Goal: Check status: Check status

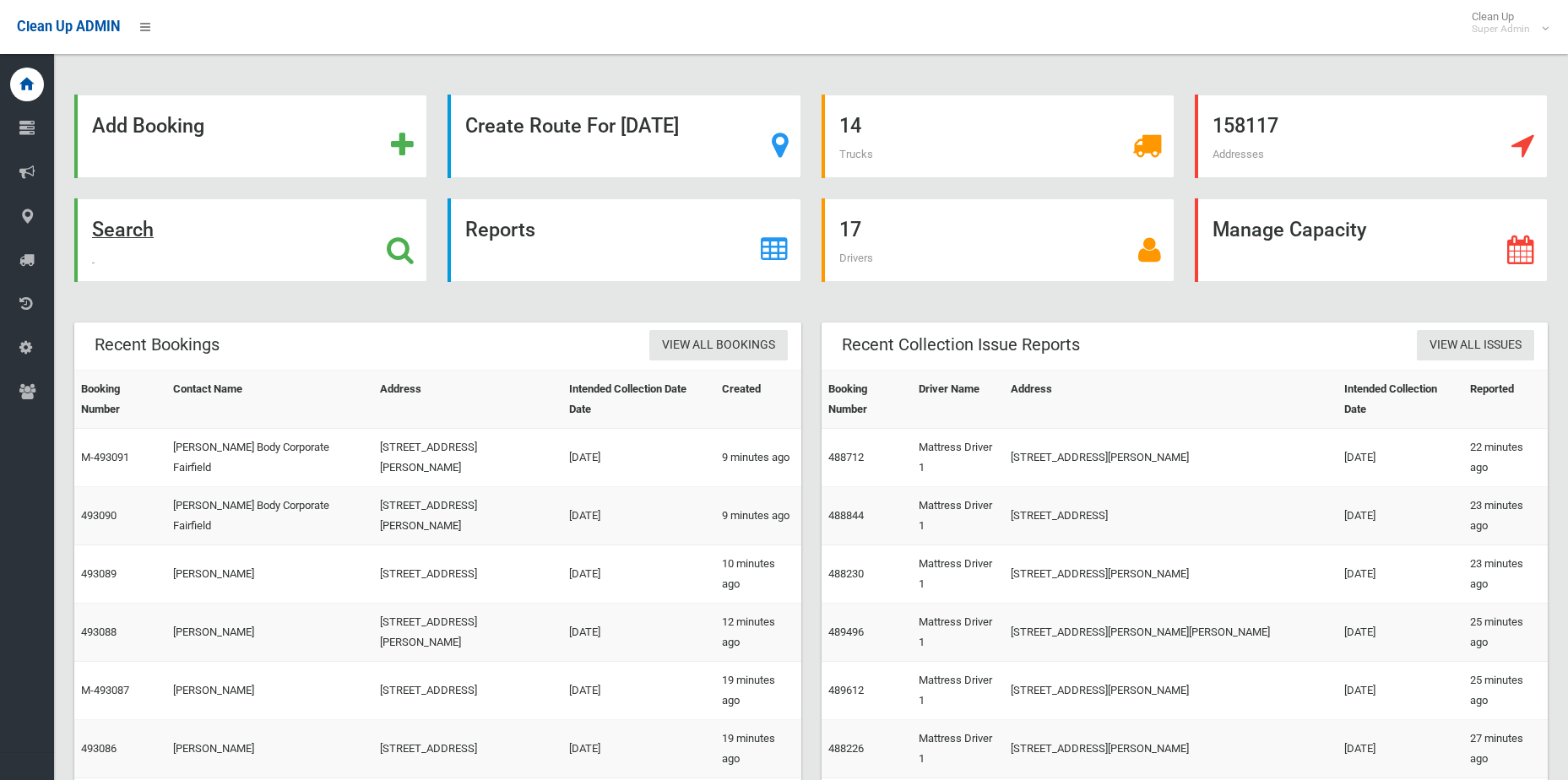
click at [394, 257] on icon at bounding box center [400, 250] width 27 height 29
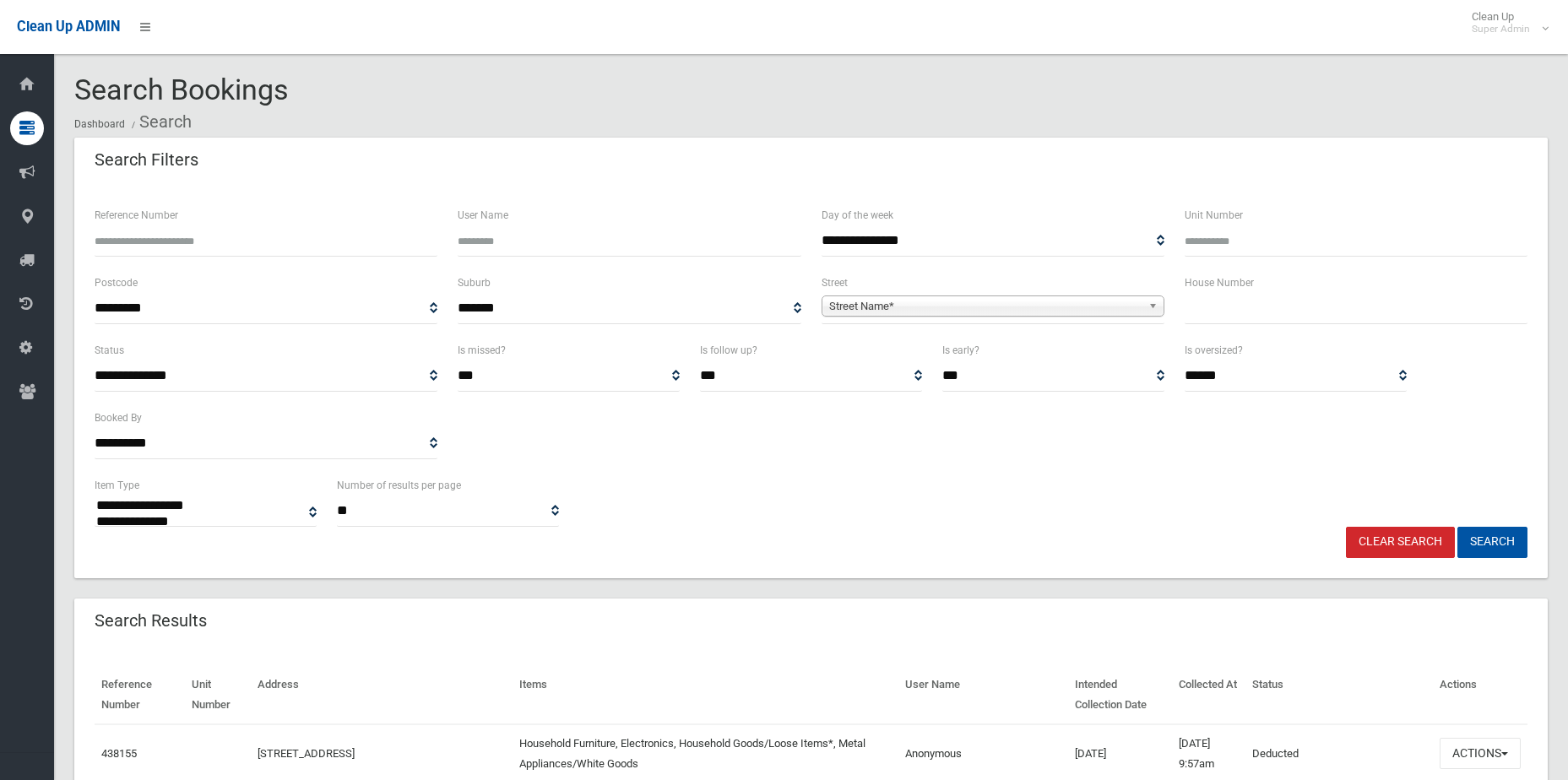
select select
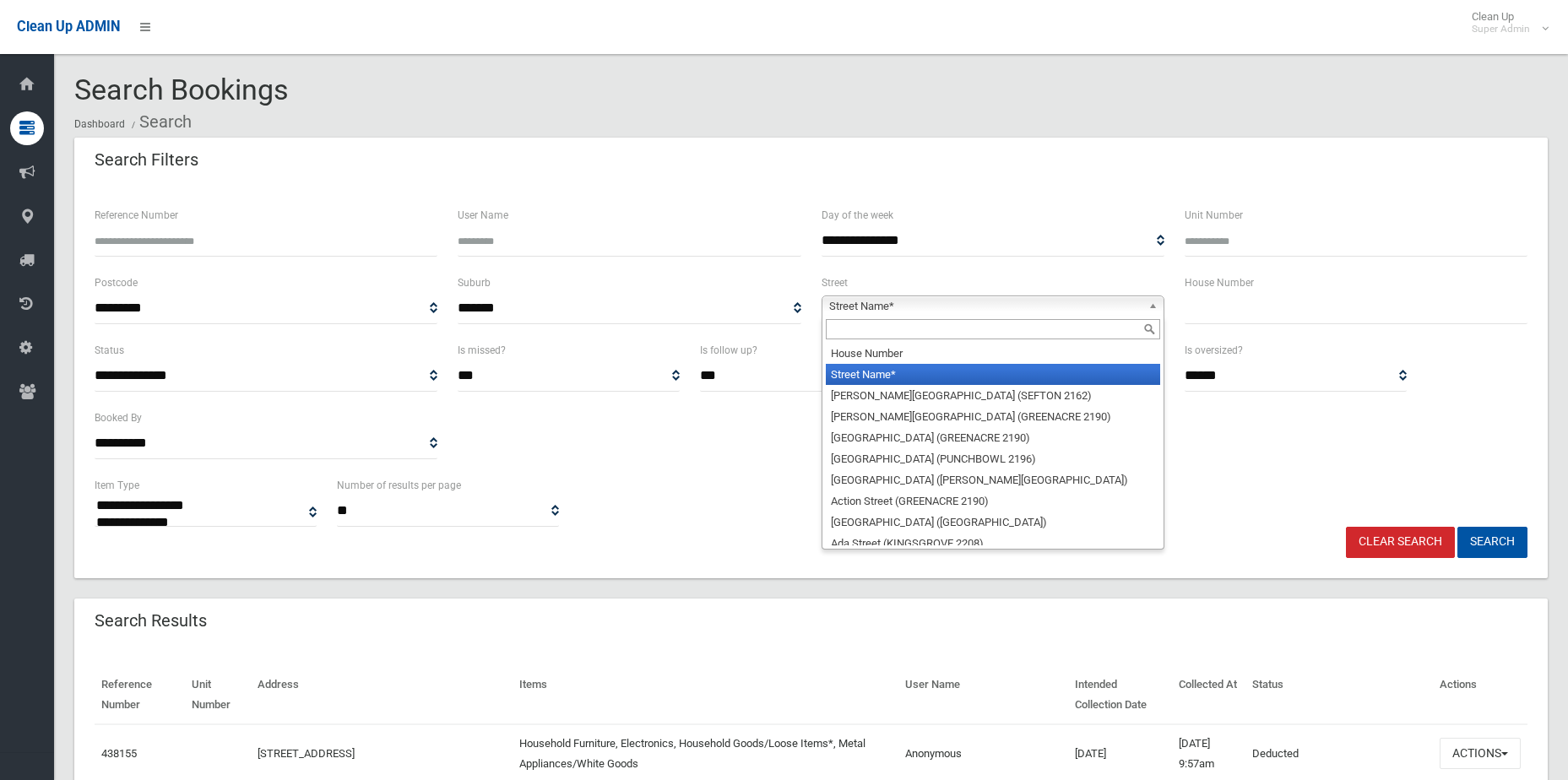
click at [914, 300] on span "Street Name*" at bounding box center [985, 306] width 312 height 20
click at [308, 235] on input "Reference Number" at bounding box center [265, 241] width 343 height 31
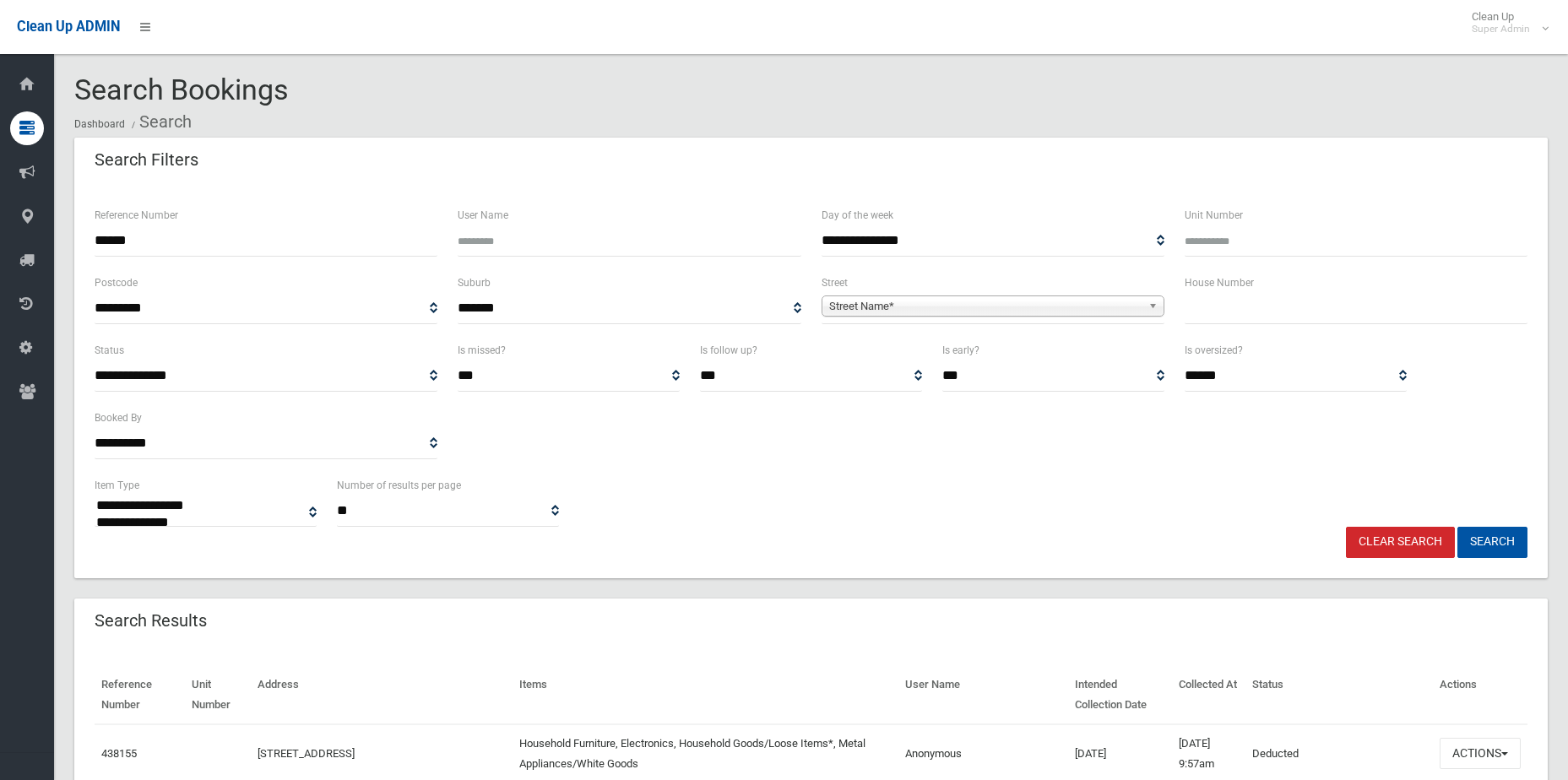
type input "******"
click at [1457, 527] on button "Search" at bounding box center [1492, 543] width 70 height 31
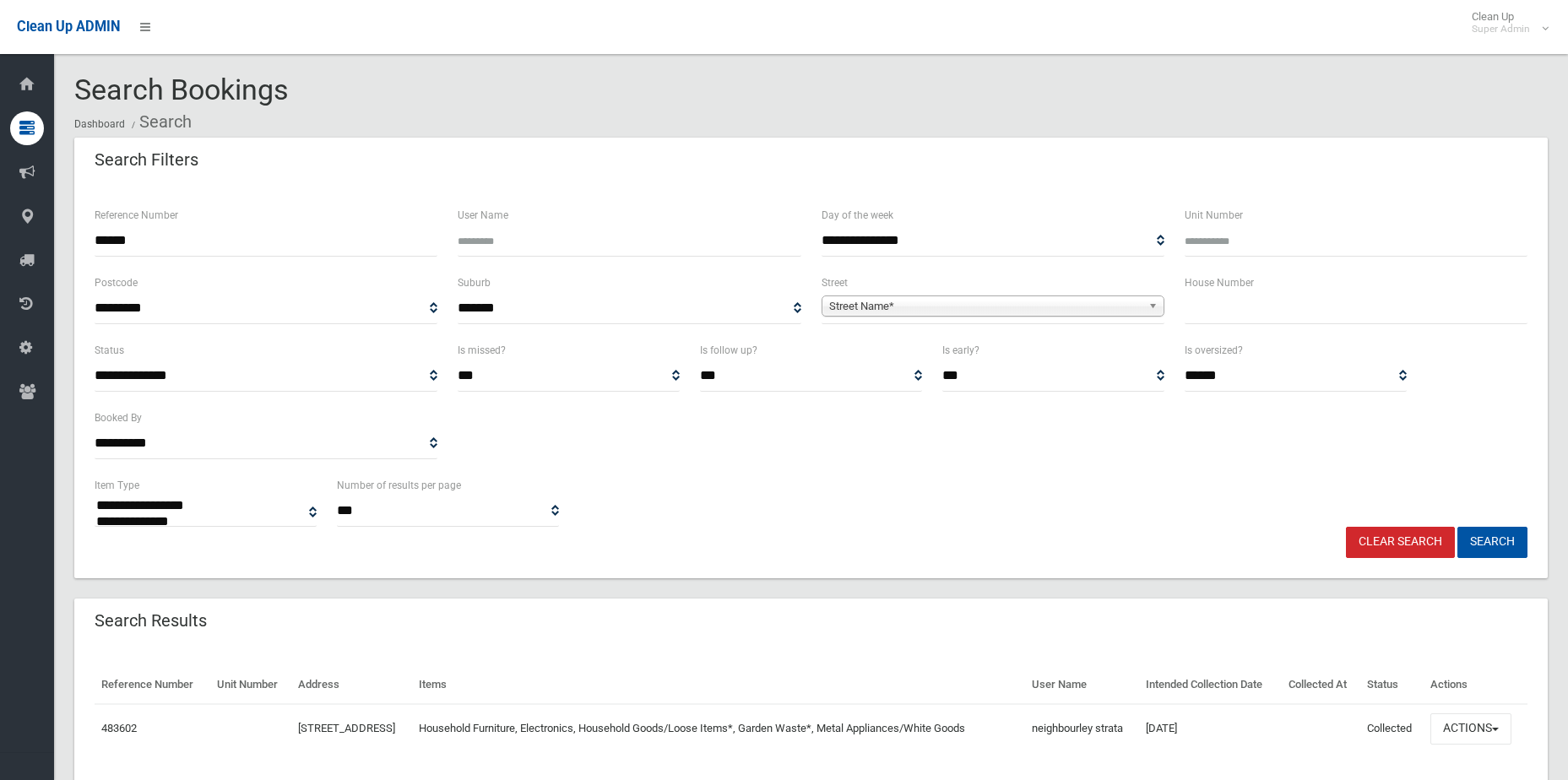
select select
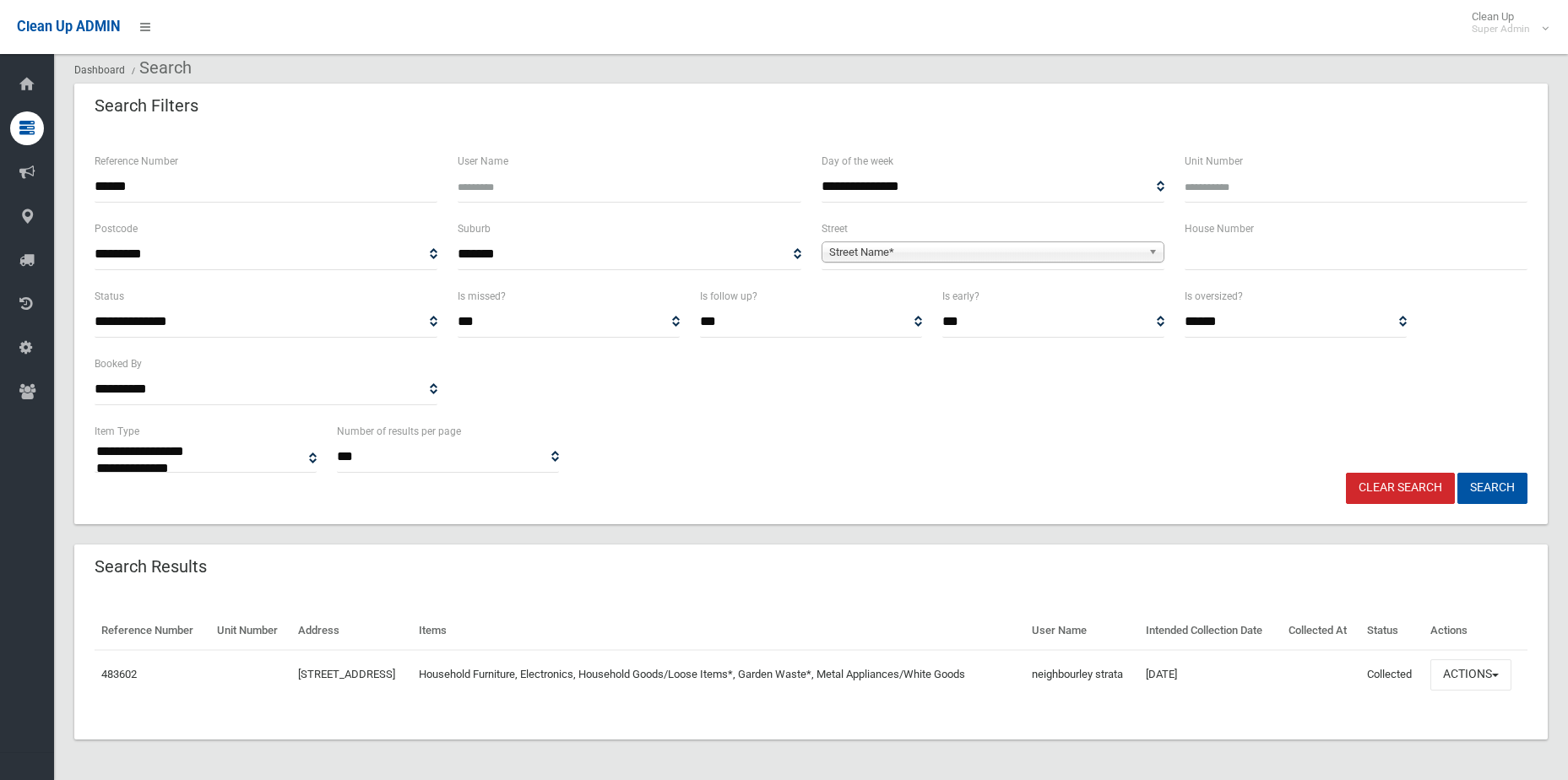
scroll to position [84, 0]
